Goal: Transaction & Acquisition: Book appointment/travel/reservation

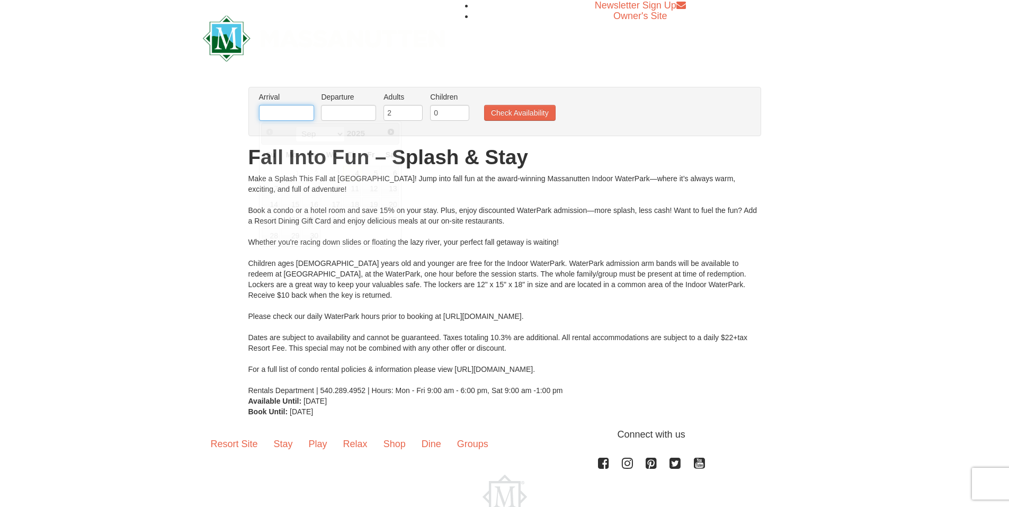
click at [285, 111] on input "text" at bounding box center [286, 113] width 55 height 16
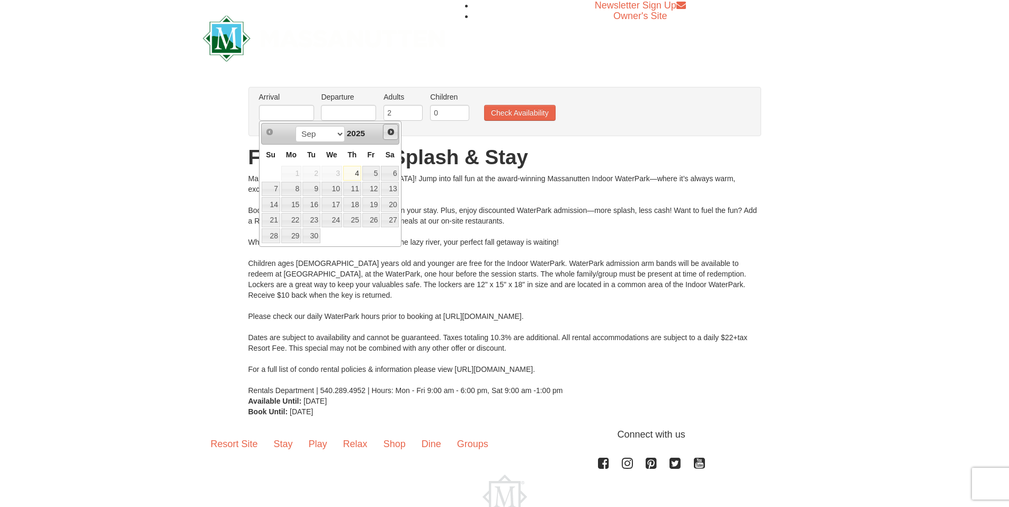
click at [395, 135] on link "Next" at bounding box center [391, 132] width 16 height 16
click at [376, 233] on link "28" at bounding box center [371, 235] width 18 height 15
type input "[DATE]"
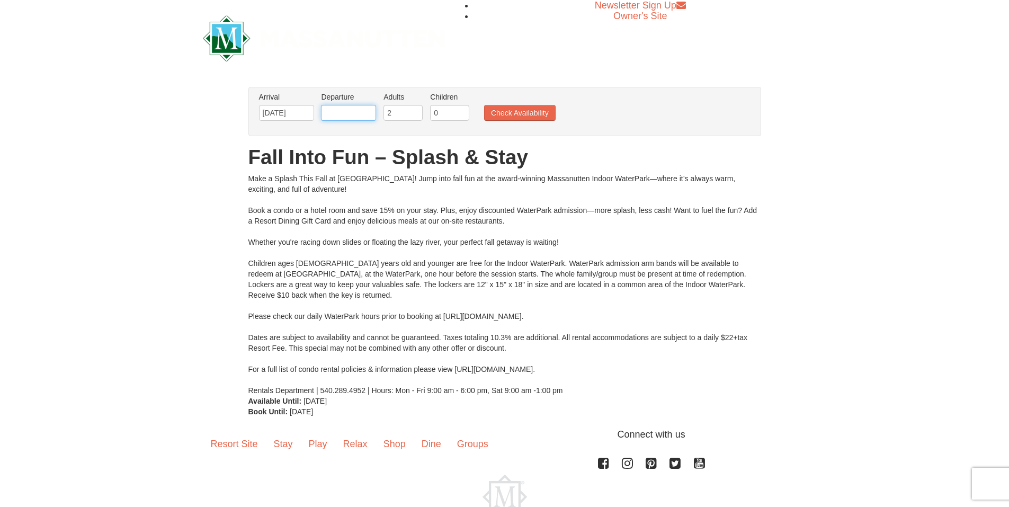
click at [361, 115] on input "text" at bounding box center [348, 113] width 55 height 16
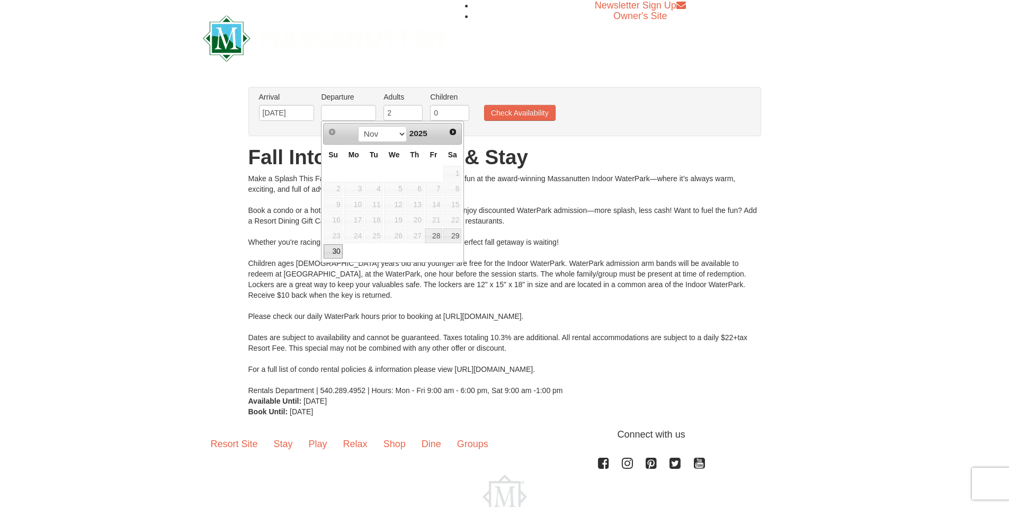
click at [333, 251] on link "30" at bounding box center [333, 251] width 19 height 15
type input "[DATE]"
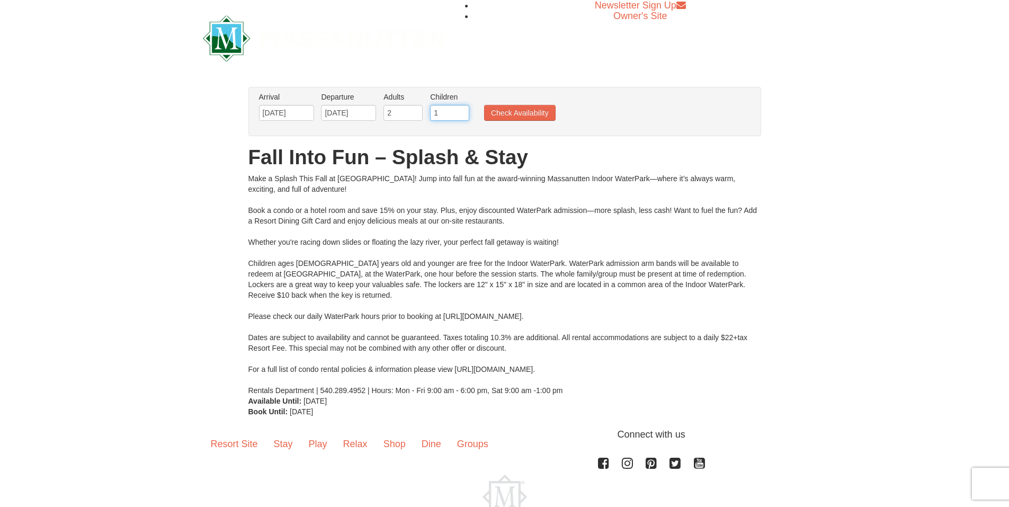
type input "1"
click at [461, 109] on input "1" at bounding box center [449, 113] width 39 height 16
click at [504, 111] on button "Check Availability" at bounding box center [520, 113] width 72 height 16
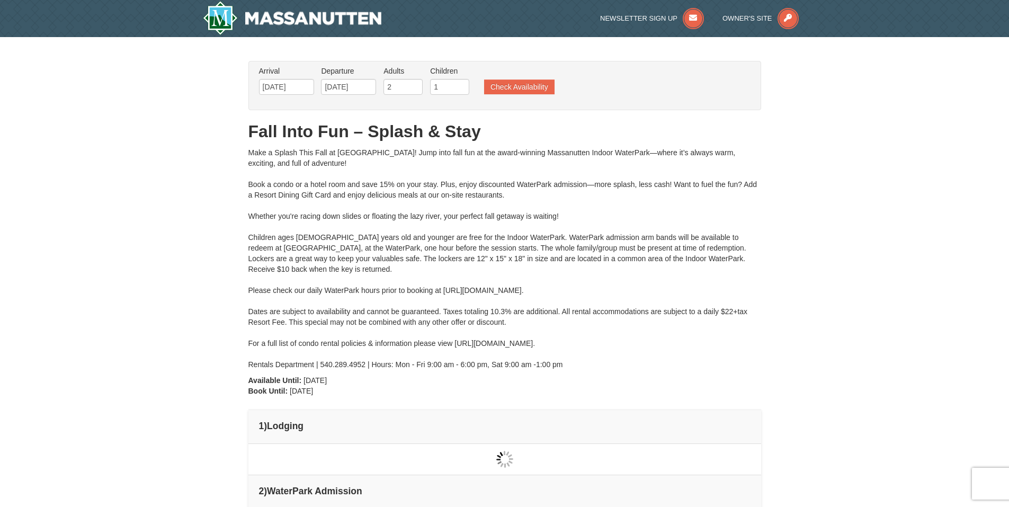
type input "[DATE]"
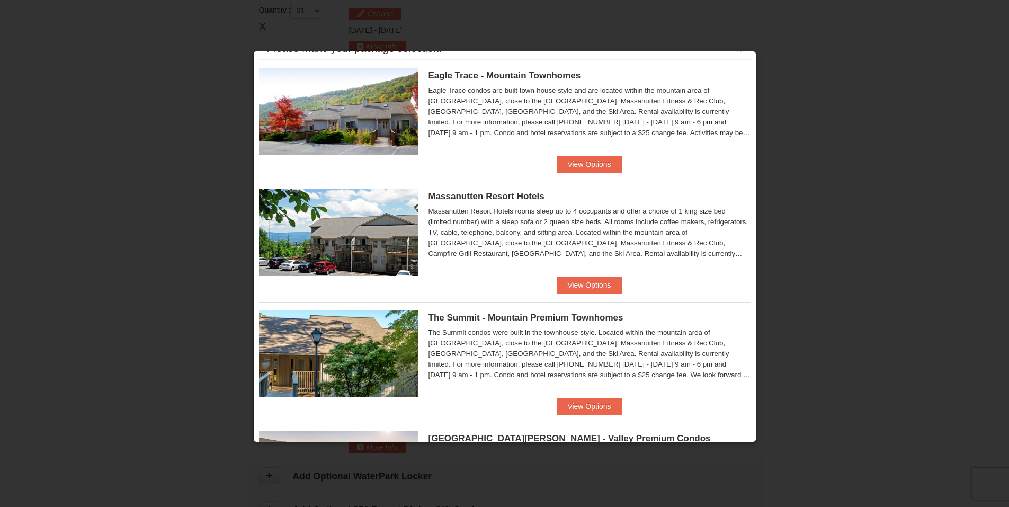
scroll to position [6, 0]
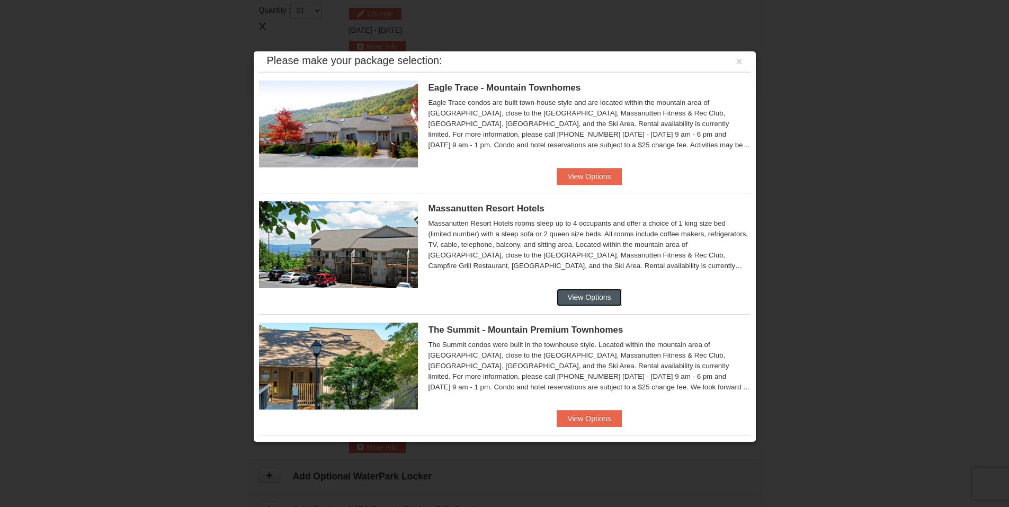
click at [585, 297] on button "View Options" at bounding box center [589, 297] width 65 height 17
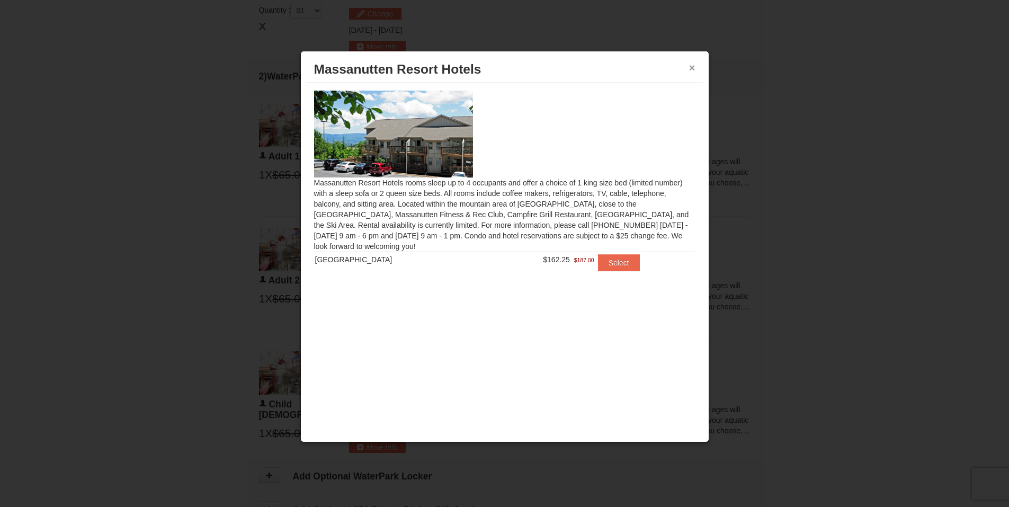
click at [692, 68] on button "×" at bounding box center [692, 68] width 6 height 11
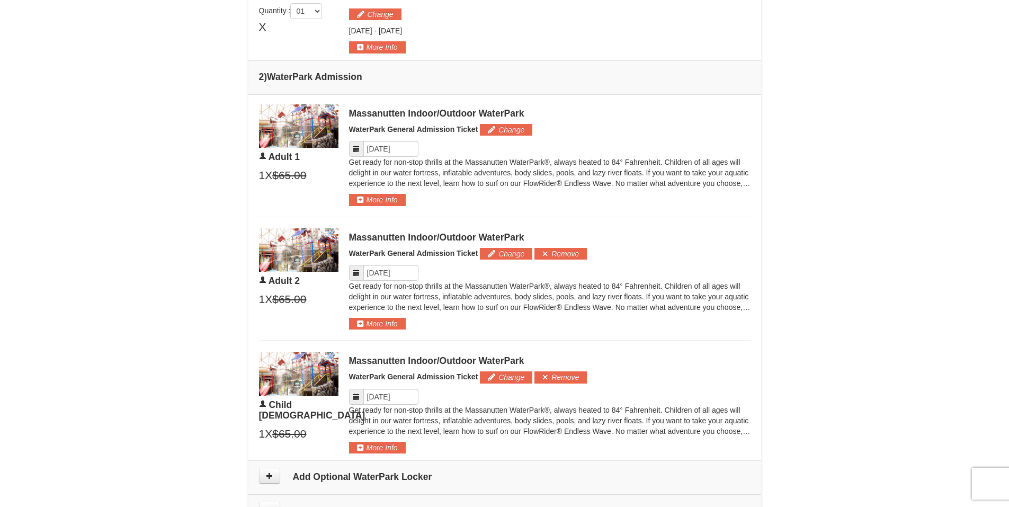
scroll to position [466, 0]
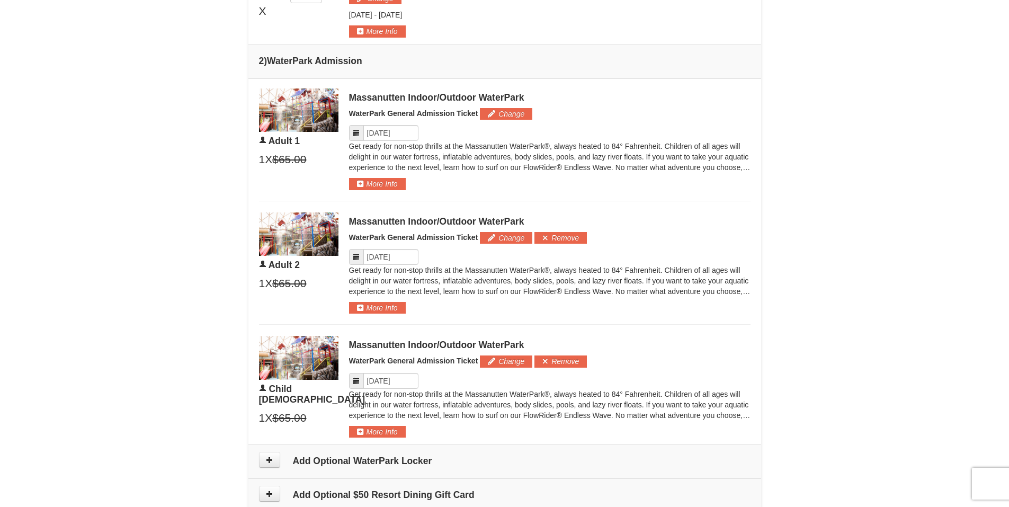
click at [354, 131] on icon at bounding box center [356, 132] width 7 height 7
click at [373, 134] on input "Please format dates MM/DD/YYYY" at bounding box center [390, 133] width 55 height 16
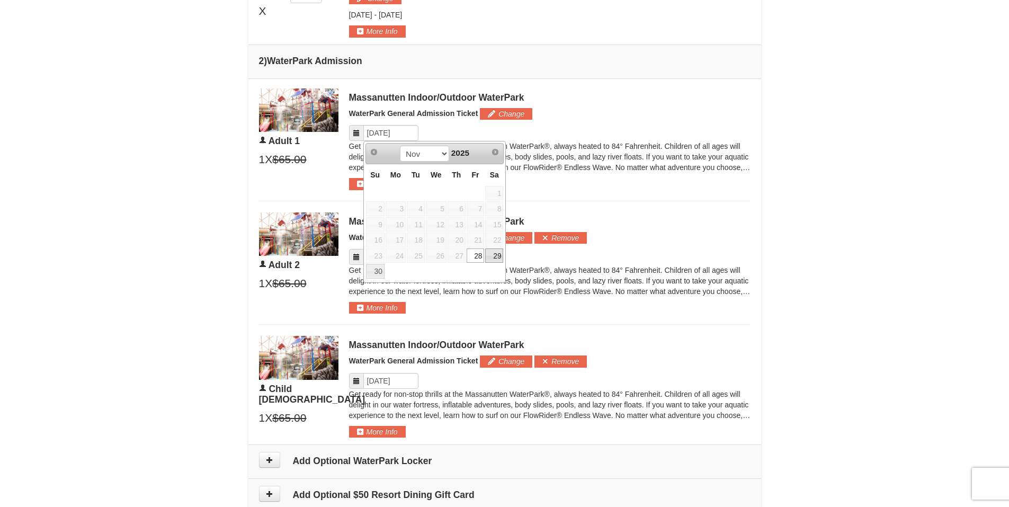
click at [495, 259] on link "29" at bounding box center [494, 255] width 18 height 15
type input "[DATE]"
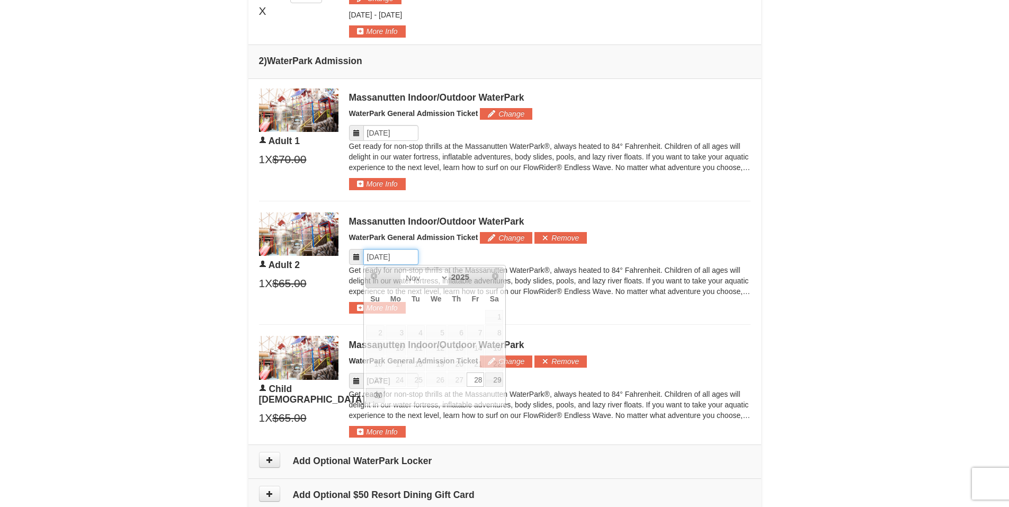
click at [401, 261] on input "Please format dates MM/DD/YYYY" at bounding box center [390, 257] width 55 height 16
click at [492, 382] on link "29" at bounding box center [494, 379] width 18 height 15
type input "[DATE]"
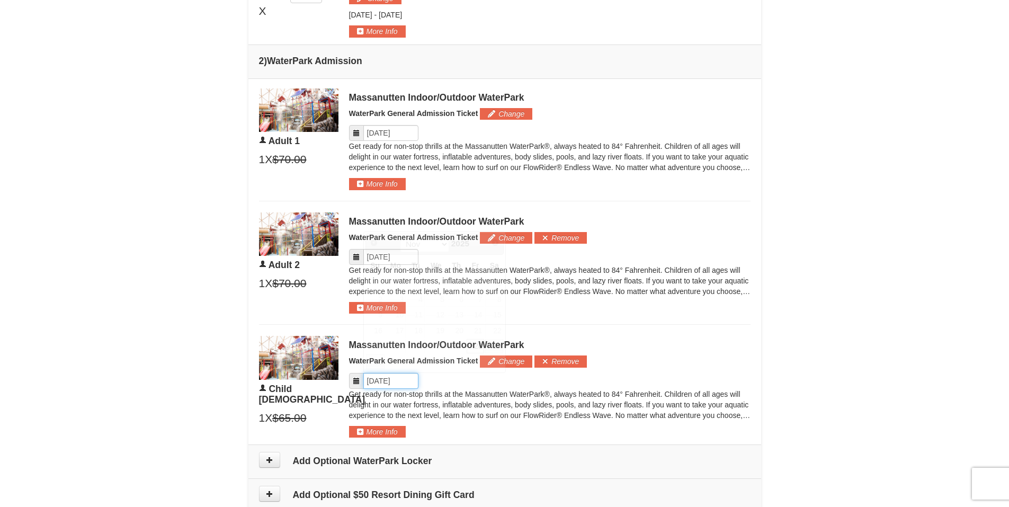
click at [389, 379] on input "Please format dates MM/DD/YYYY" at bounding box center [390, 381] width 55 height 16
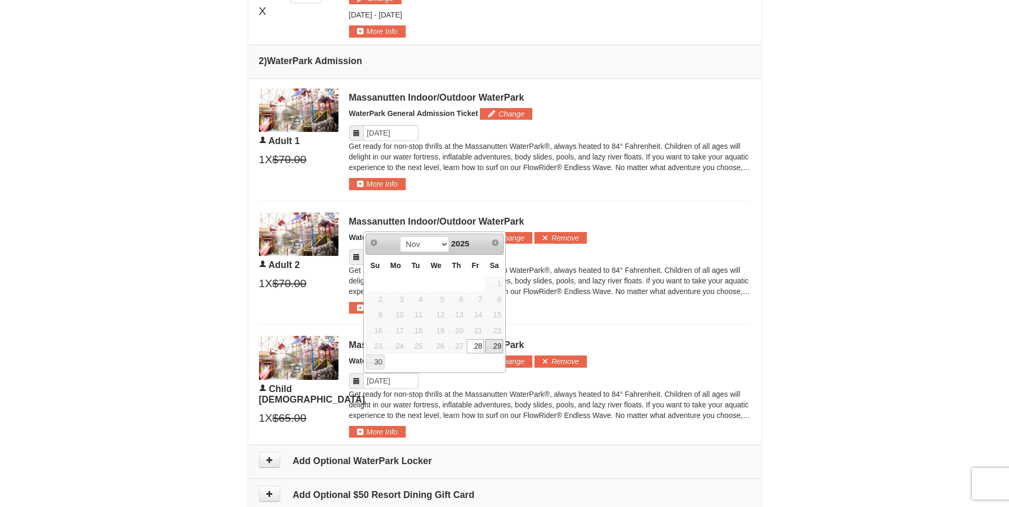
click at [493, 343] on link "29" at bounding box center [494, 346] width 18 height 15
type input "[DATE]"
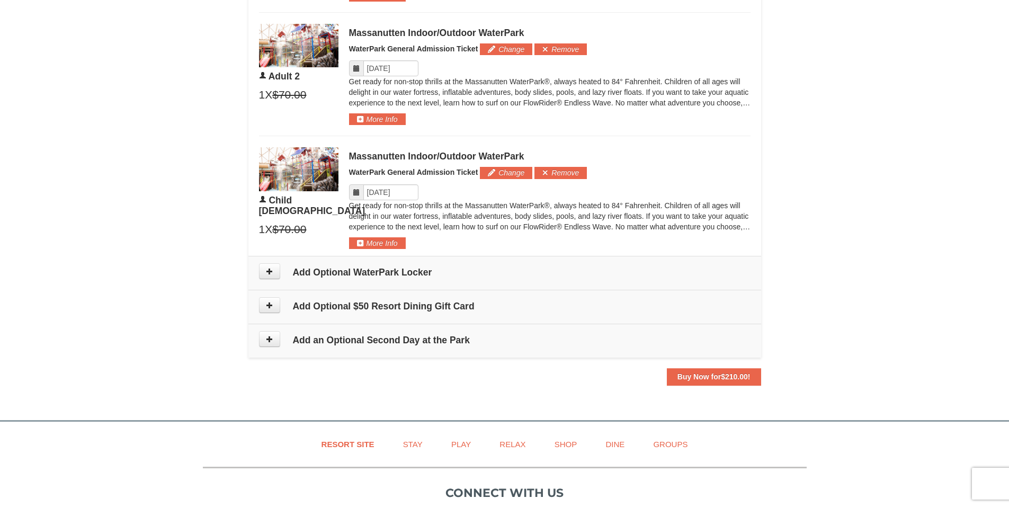
scroll to position [656, 0]
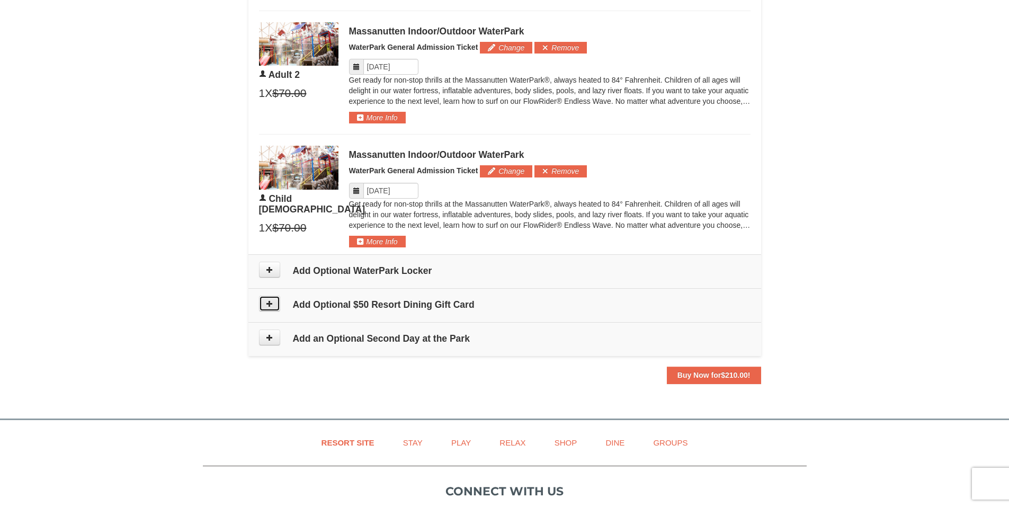
click at [267, 299] on button at bounding box center [269, 304] width 21 height 16
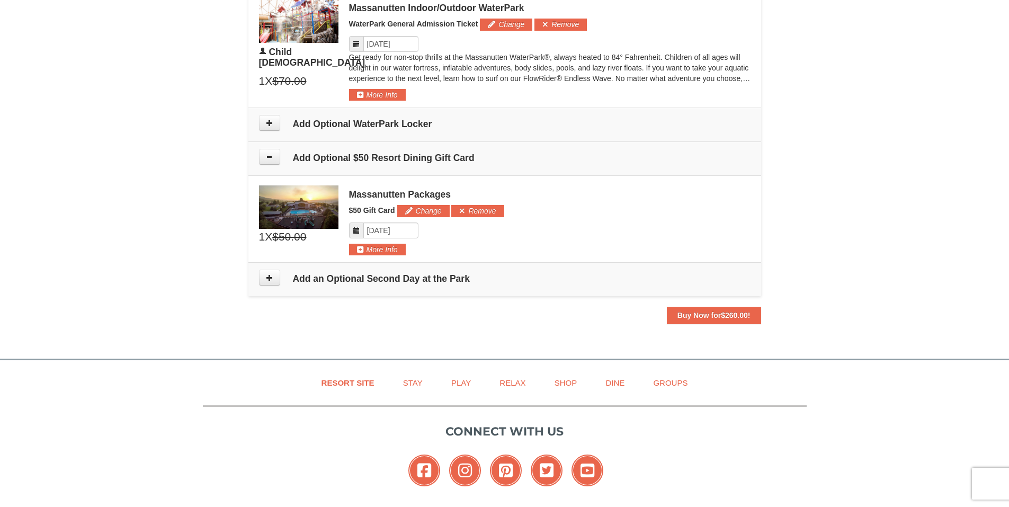
scroll to position [801, 0]
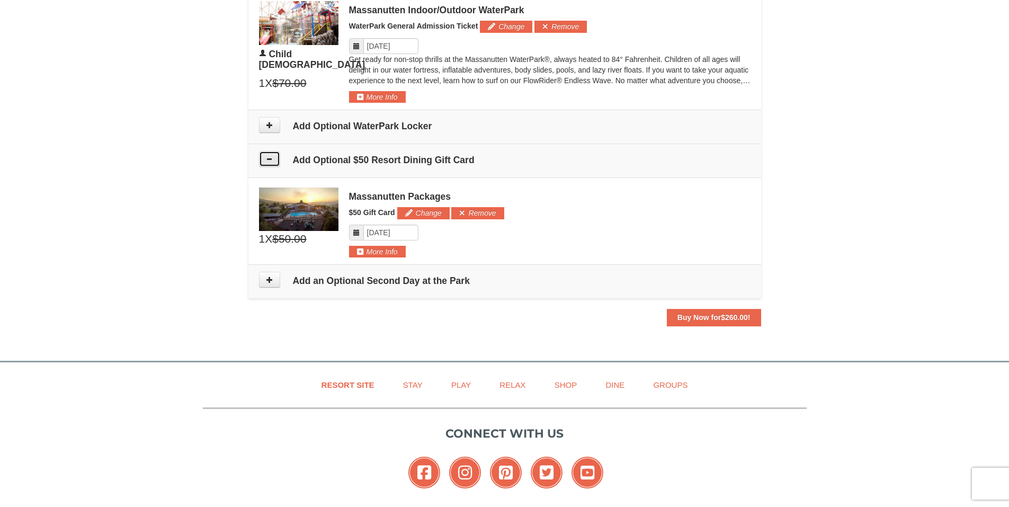
click at [272, 163] on button at bounding box center [269, 159] width 21 height 16
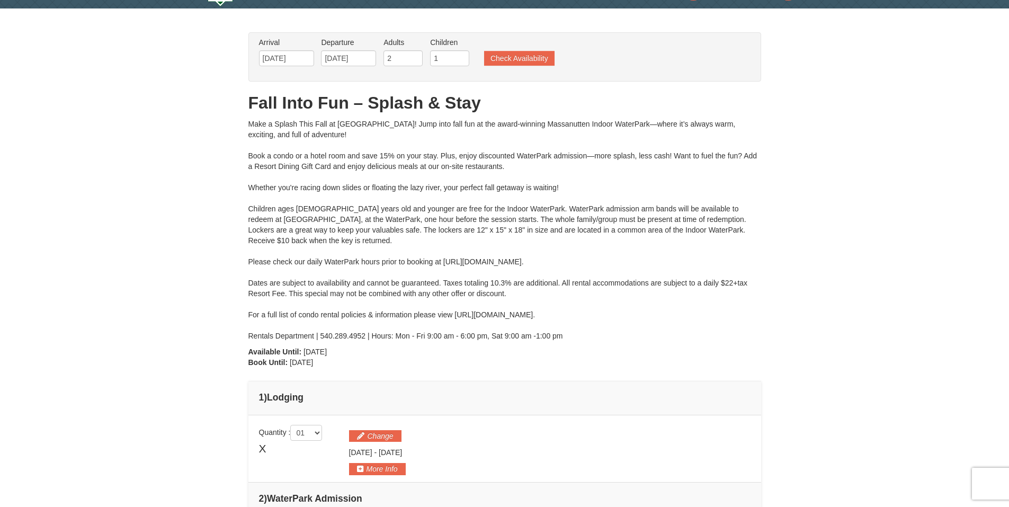
scroll to position [0, 0]
